Goal: Task Accomplishment & Management: Complete application form

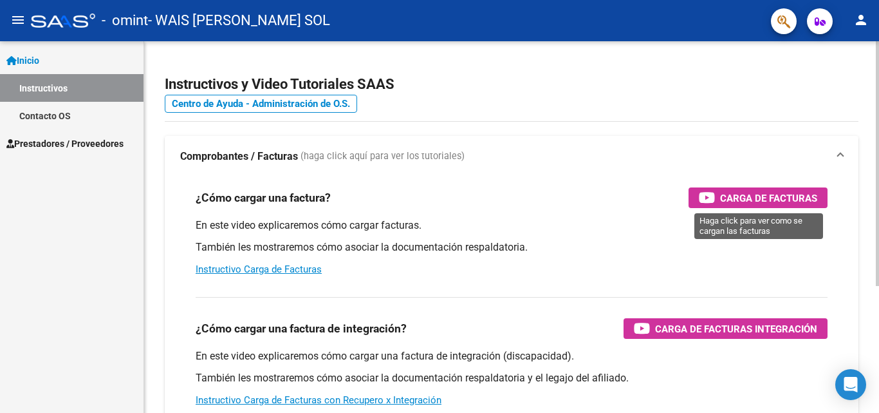
click at [702, 194] on icon "button" at bounding box center [707, 197] width 16 height 15
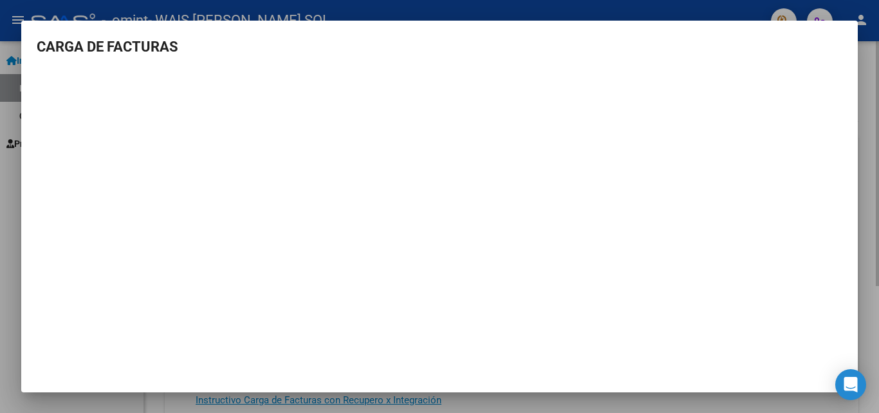
click at [869, 44] on div at bounding box center [439, 206] width 879 height 413
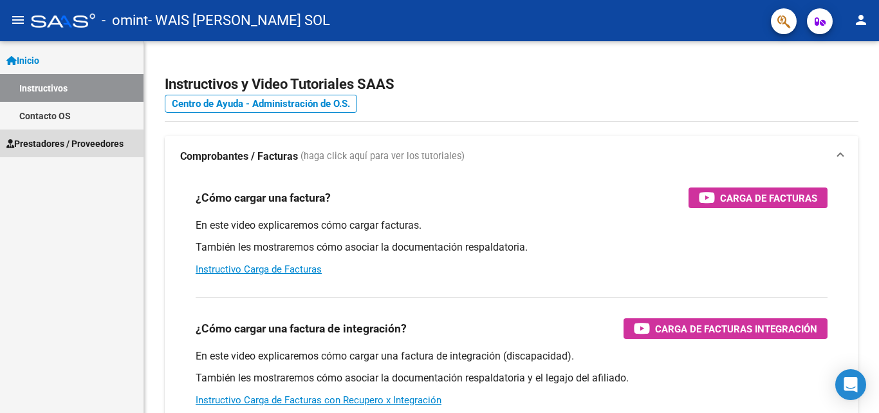
click at [48, 135] on link "Prestadores / Proveedores" at bounding box center [72, 143] width 144 height 28
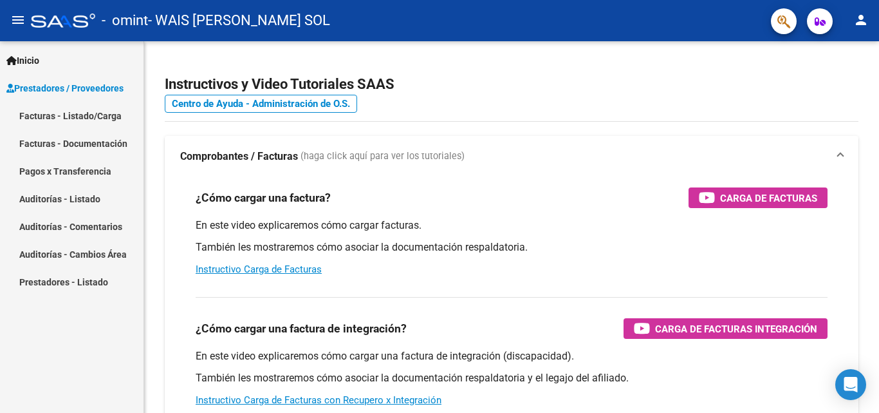
click at [100, 122] on link "Facturas - Listado/Carga" at bounding box center [72, 116] width 144 height 28
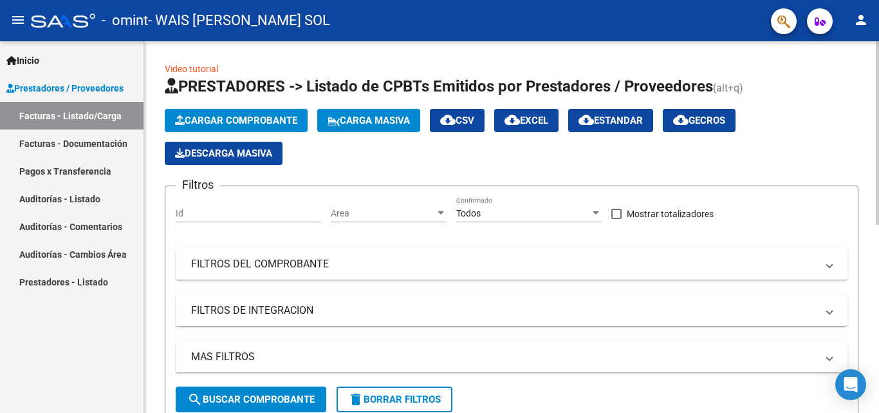
click at [247, 119] on span "Cargar Comprobante" at bounding box center [236, 121] width 122 height 12
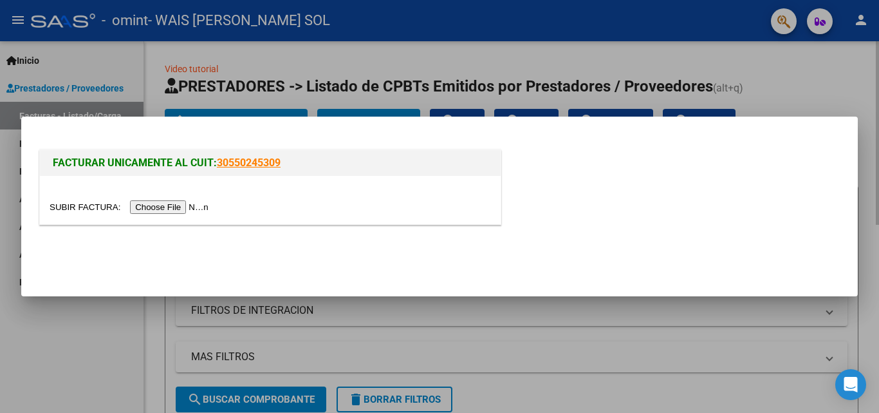
click at [265, 94] on div at bounding box center [439, 206] width 879 height 413
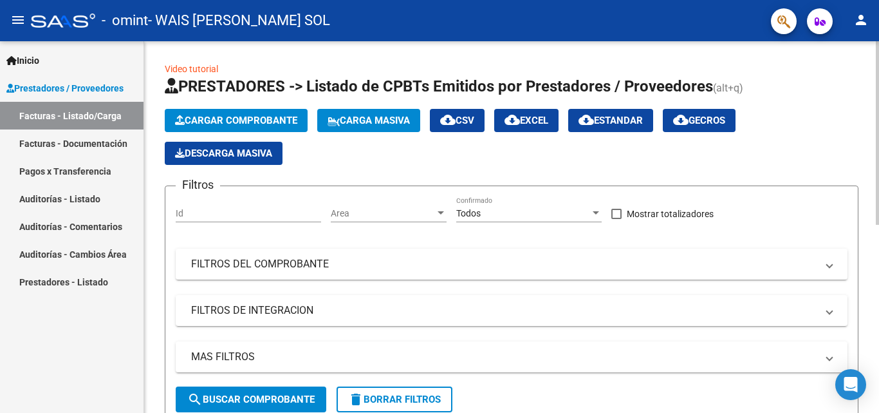
click at [869, 147] on div at bounding box center [877, 132] width 3 height 183
click at [236, 110] on button "Cargar Comprobante" at bounding box center [236, 120] width 143 height 23
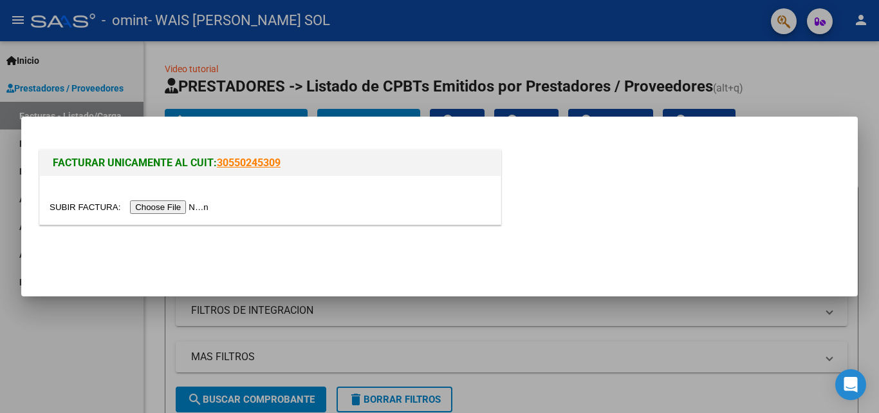
click at [188, 210] on input "file" at bounding box center [131, 207] width 163 height 14
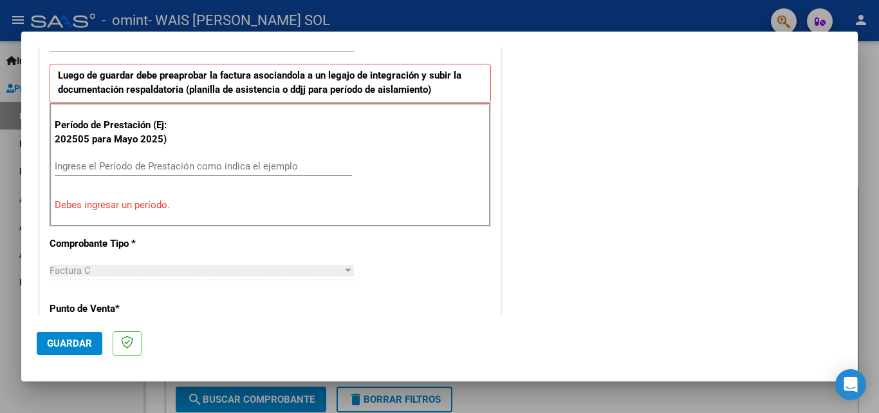
scroll to position [327, 0]
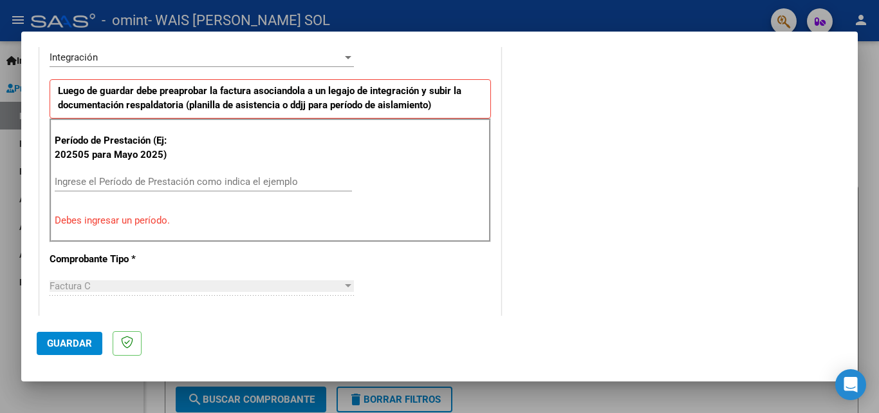
click at [308, 185] on input "Ingrese el Período de Prestación como indica el ejemplo" at bounding box center [203, 182] width 297 height 12
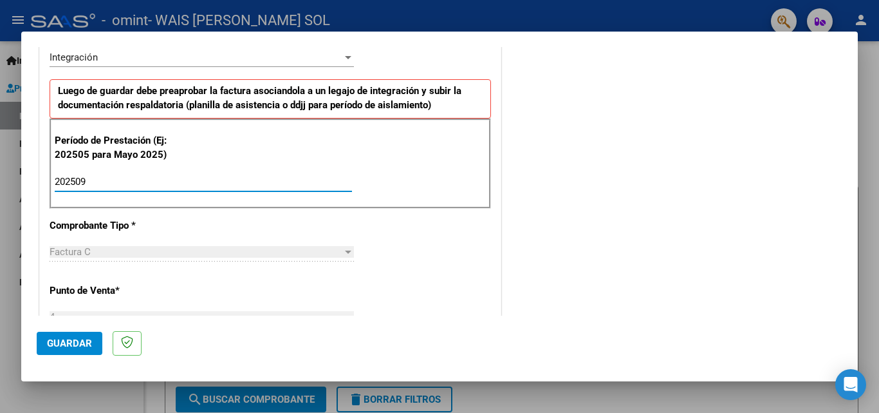
type input "202509"
click at [477, 258] on div "CUIT * 27-35254392-1 Ingresar CUIT ANALISIS PRESTADOR WAIS [PERSON_NAME] Area d…" at bounding box center [270, 365] width 461 height 969
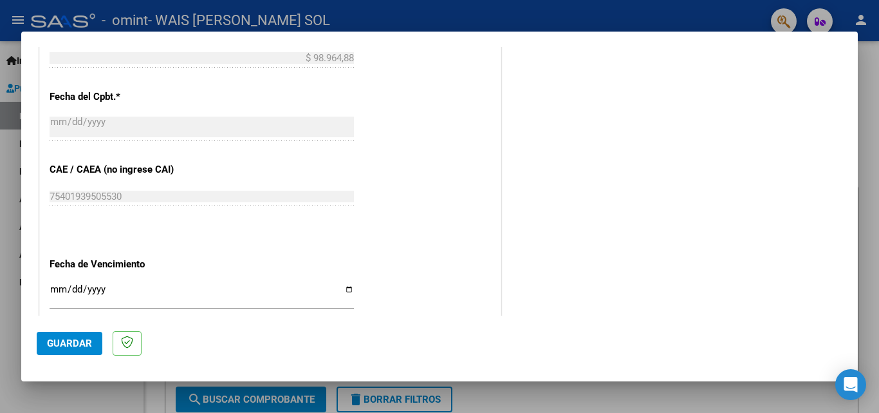
scroll to position [865, 0]
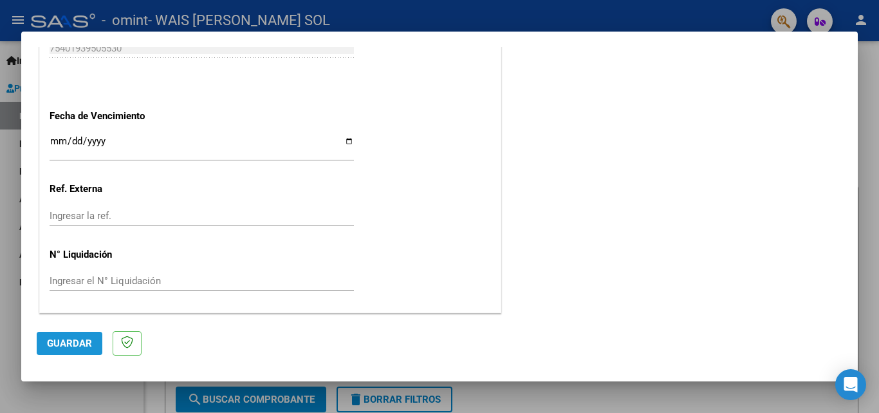
click at [64, 339] on span "Guardar" at bounding box center [69, 343] width 45 height 12
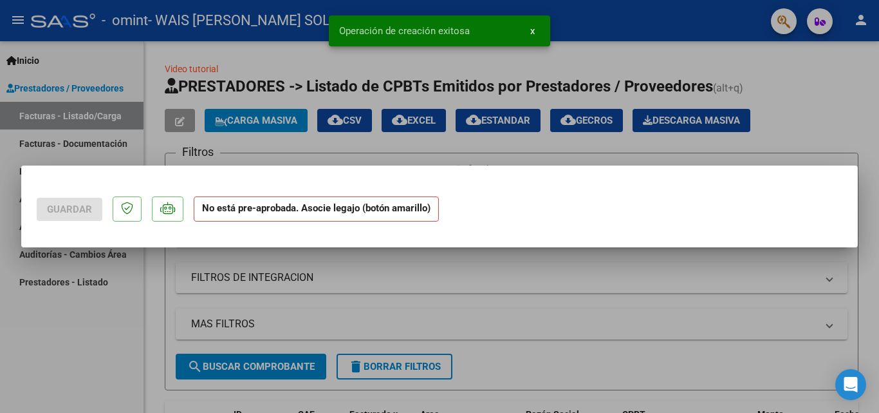
scroll to position [0, 0]
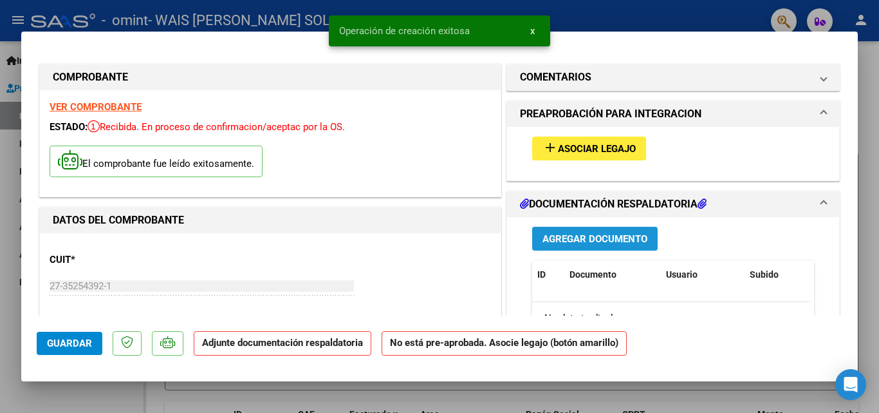
click at [561, 231] on button "Agregar Documento" at bounding box center [595, 239] width 126 height 24
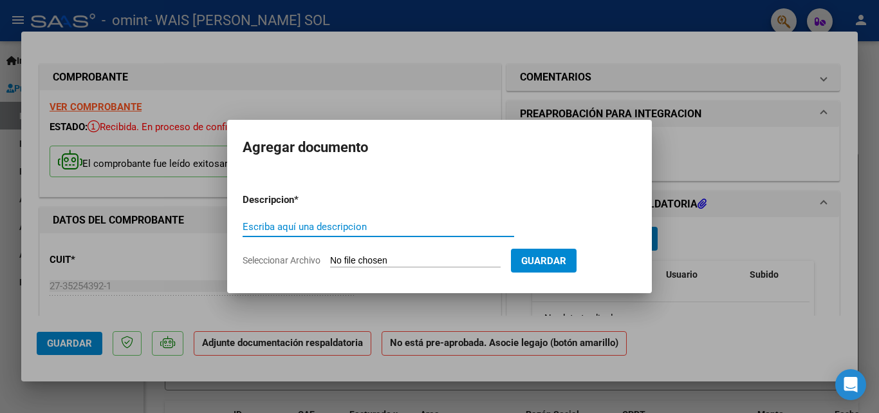
click at [357, 221] on input "Escriba aquí una descripcion" at bounding box center [379, 227] width 272 height 12
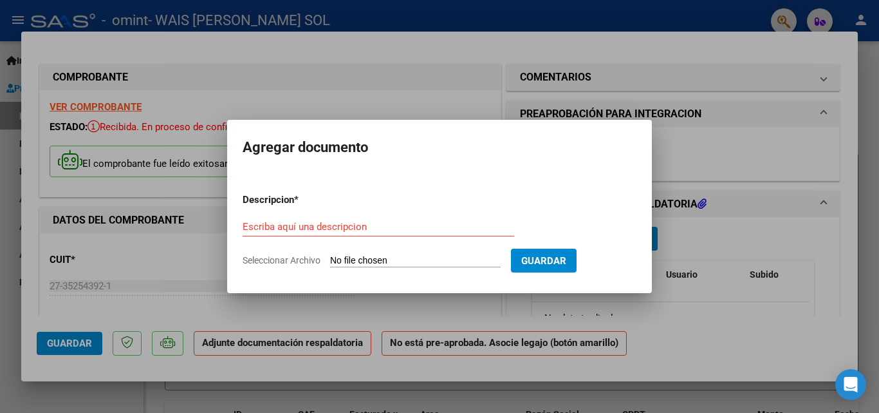
drag, startPoint x: 351, startPoint y: 247, endPoint x: 355, endPoint y: 254, distance: 8.1
click at [354, 252] on form "Descripcion * Escriba aquí una descripcion Seleccionar Archivo Guardar" at bounding box center [440, 230] width 394 height 94
click at [356, 258] on input "Seleccionar Archivo" at bounding box center [415, 261] width 171 height 12
type input "C:\fakepath\Planilla de asistencia [DATE]-[PERSON_NAME]-Psicopedaogía.pdf"
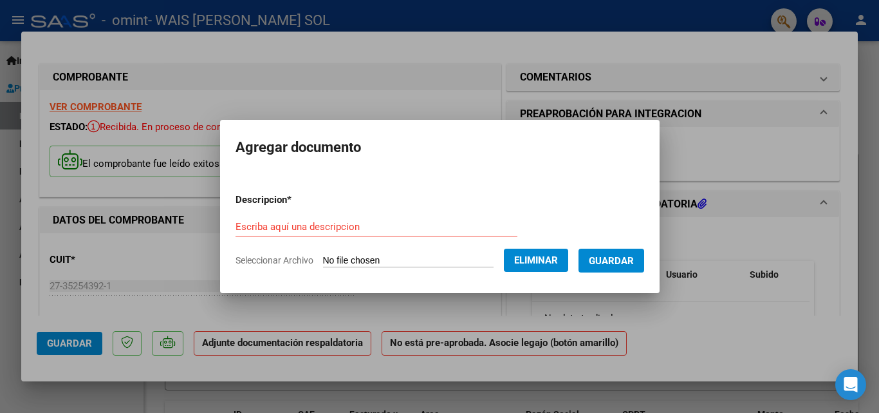
click at [342, 222] on input "Escriba aquí una descripcion" at bounding box center [377, 227] width 282 height 12
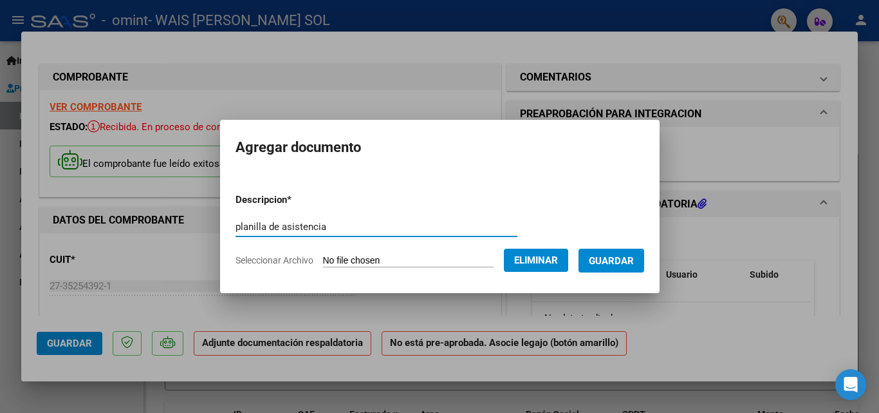
type input "planilla de asistencia"
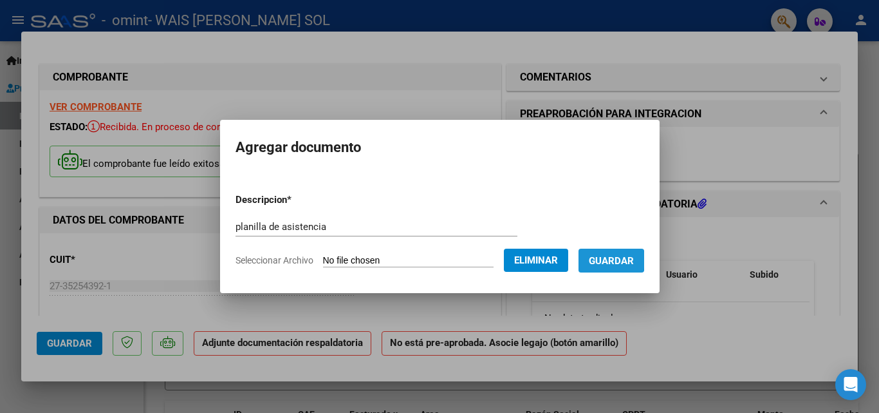
click at [608, 259] on span "Guardar" at bounding box center [611, 261] width 45 height 12
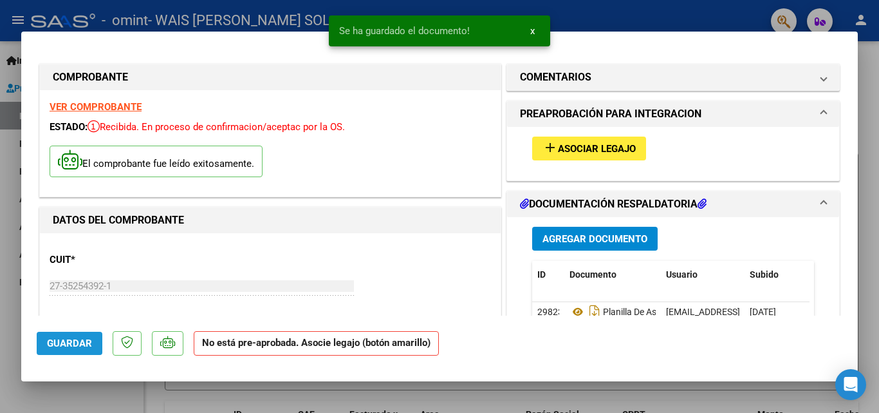
click at [75, 342] on span "Guardar" at bounding box center [69, 343] width 45 height 12
click at [869, 132] on div at bounding box center [439, 206] width 879 height 413
